Goal: Task Accomplishment & Management: Manage account settings

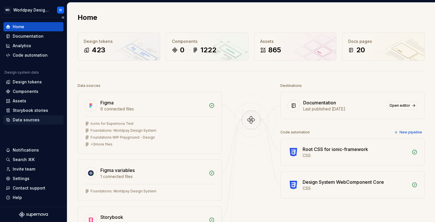
click at [29, 121] on div "Data sources" at bounding box center [26, 120] width 27 height 6
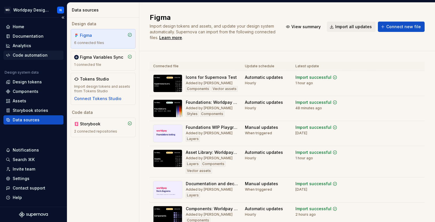
click at [33, 54] on div "Code automation" at bounding box center [30, 55] width 35 height 6
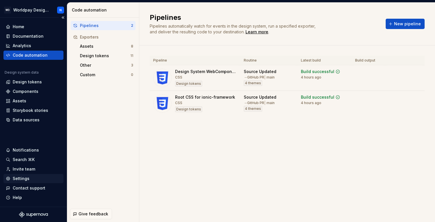
click at [24, 180] on div "Settings" at bounding box center [21, 179] width 17 height 6
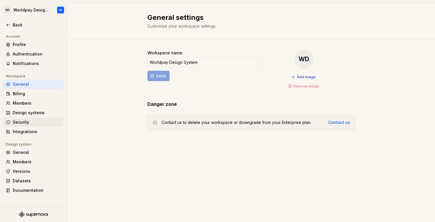
click at [34, 123] on div "Security" at bounding box center [37, 123] width 48 height 6
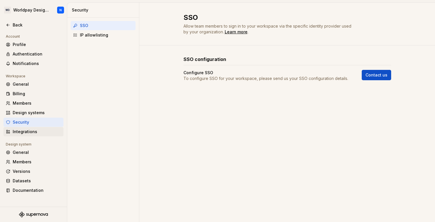
click at [35, 130] on div "Integrations" at bounding box center [37, 132] width 48 height 6
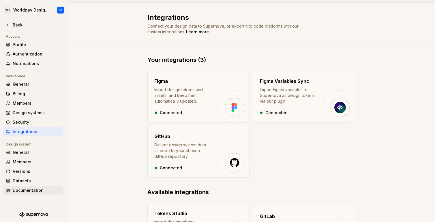
click at [35, 189] on div "Documentation" at bounding box center [37, 191] width 48 height 6
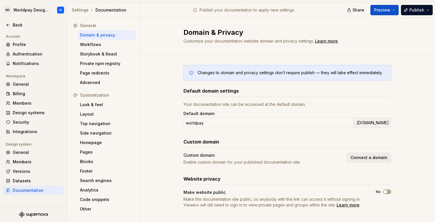
scroll to position [5, 0]
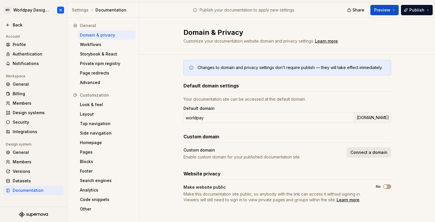
click at [376, 153] on span "Connect a domain" at bounding box center [368, 153] width 37 height 6
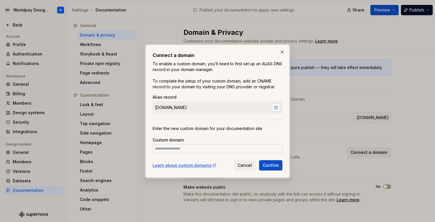
click at [276, 108] on button "button" at bounding box center [276, 108] width 8 height 8
click at [242, 163] on span "Cancel" at bounding box center [244, 166] width 14 height 6
